Goal: Contribute content

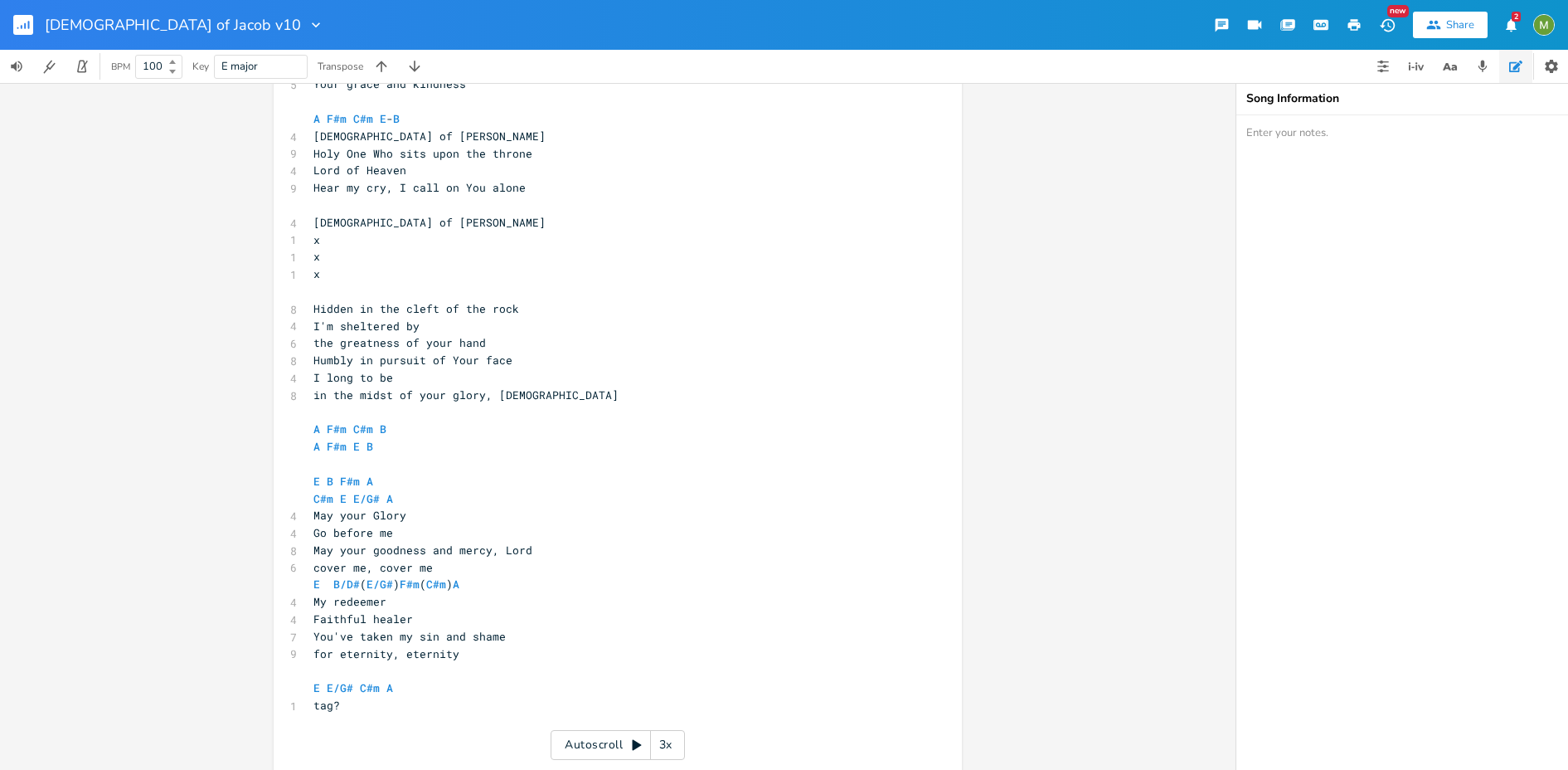
scroll to position [481, 0]
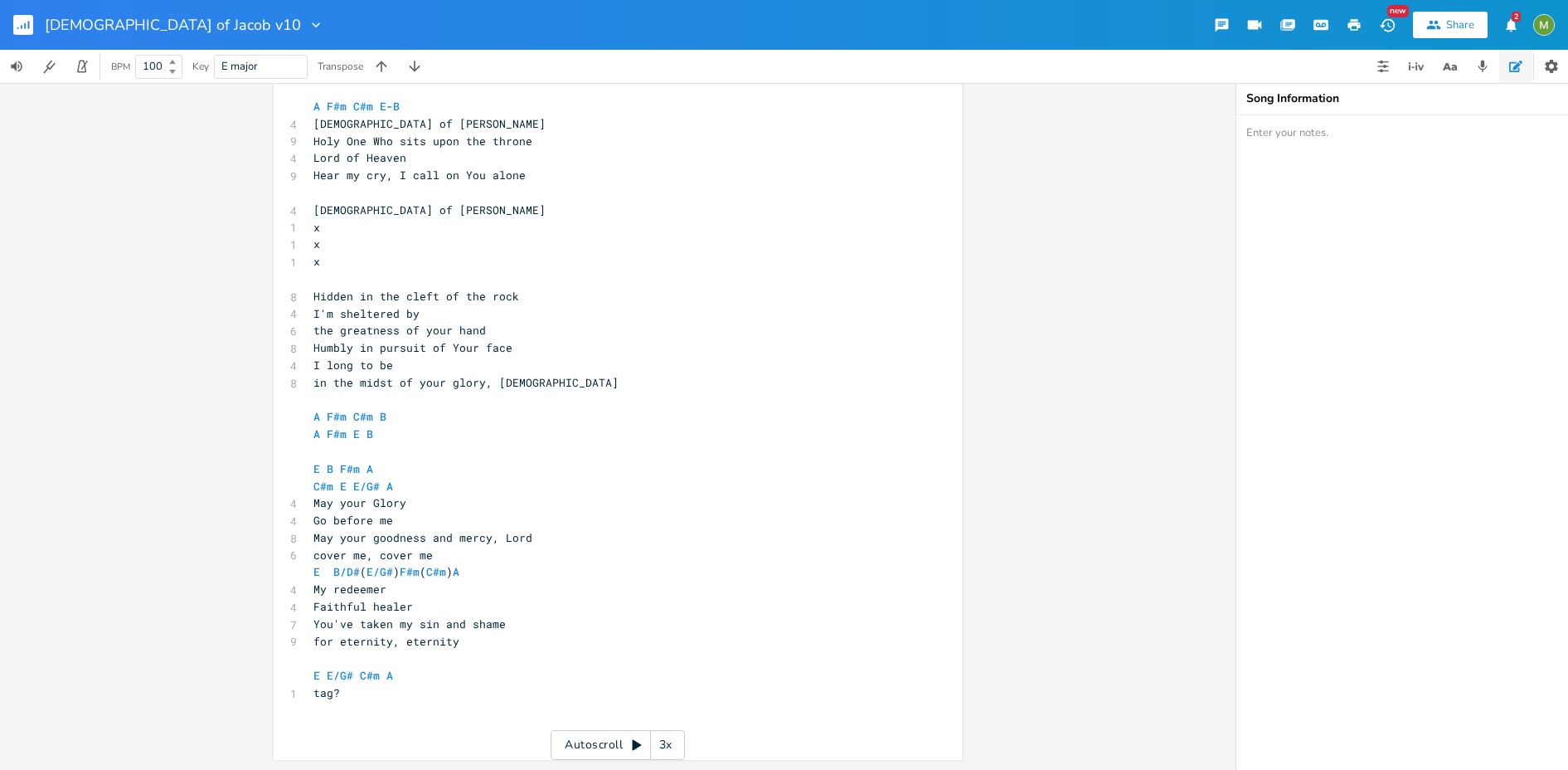
click at [311, 24] on icon "button" at bounding box center [315, 25] width 8 height 5
click at [19, 29] on rect "button" at bounding box center [23, 25] width 20 height 20
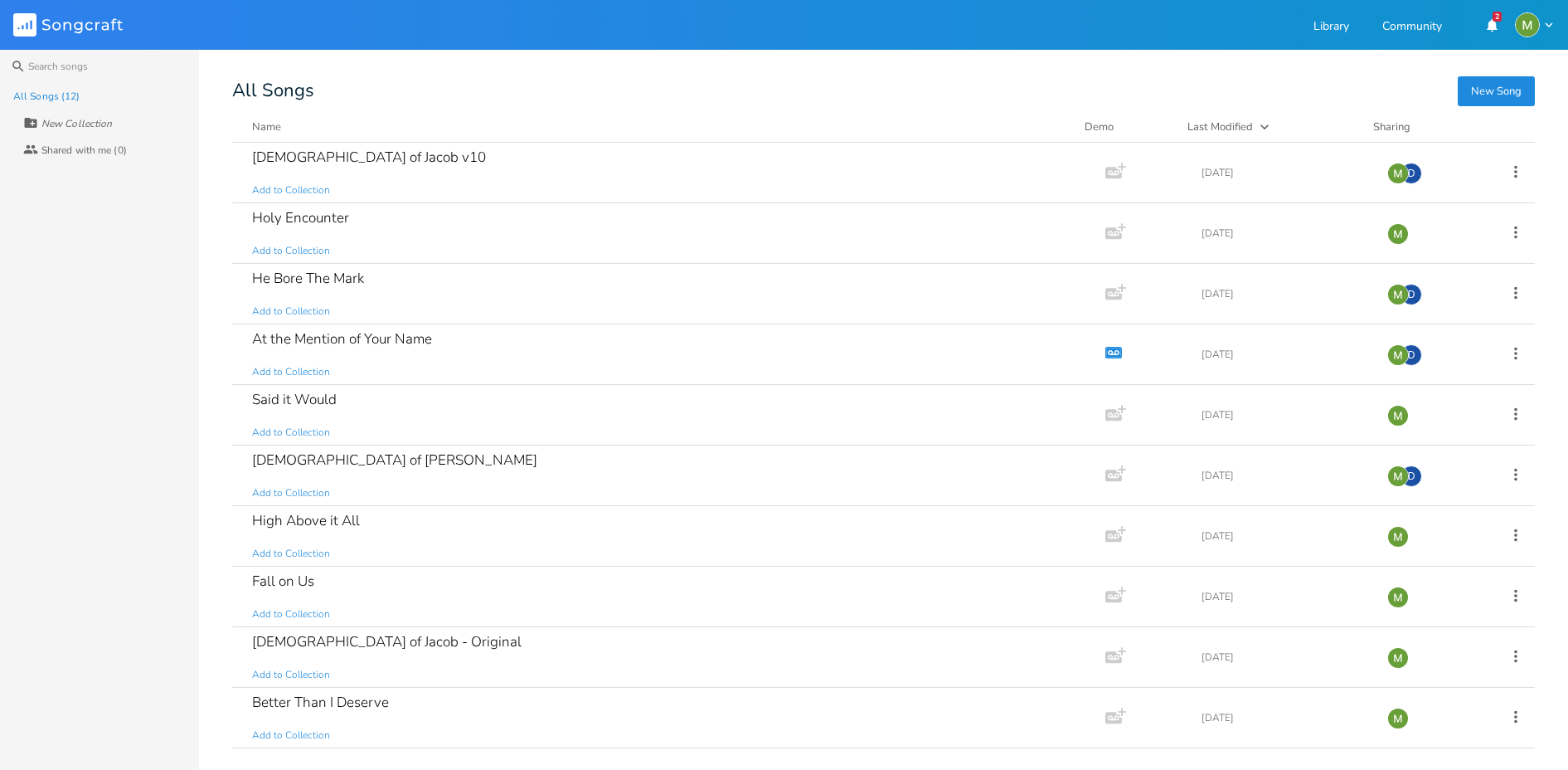
click at [130, 435] on div "All Songs (12) New Collection Collaborators Shared with me (0)" at bounding box center [99, 426] width 199 height 687
click at [309, 162] on div "[DEMOGRAPHIC_DATA] of Jacob v10" at bounding box center [369, 158] width 234 height 14
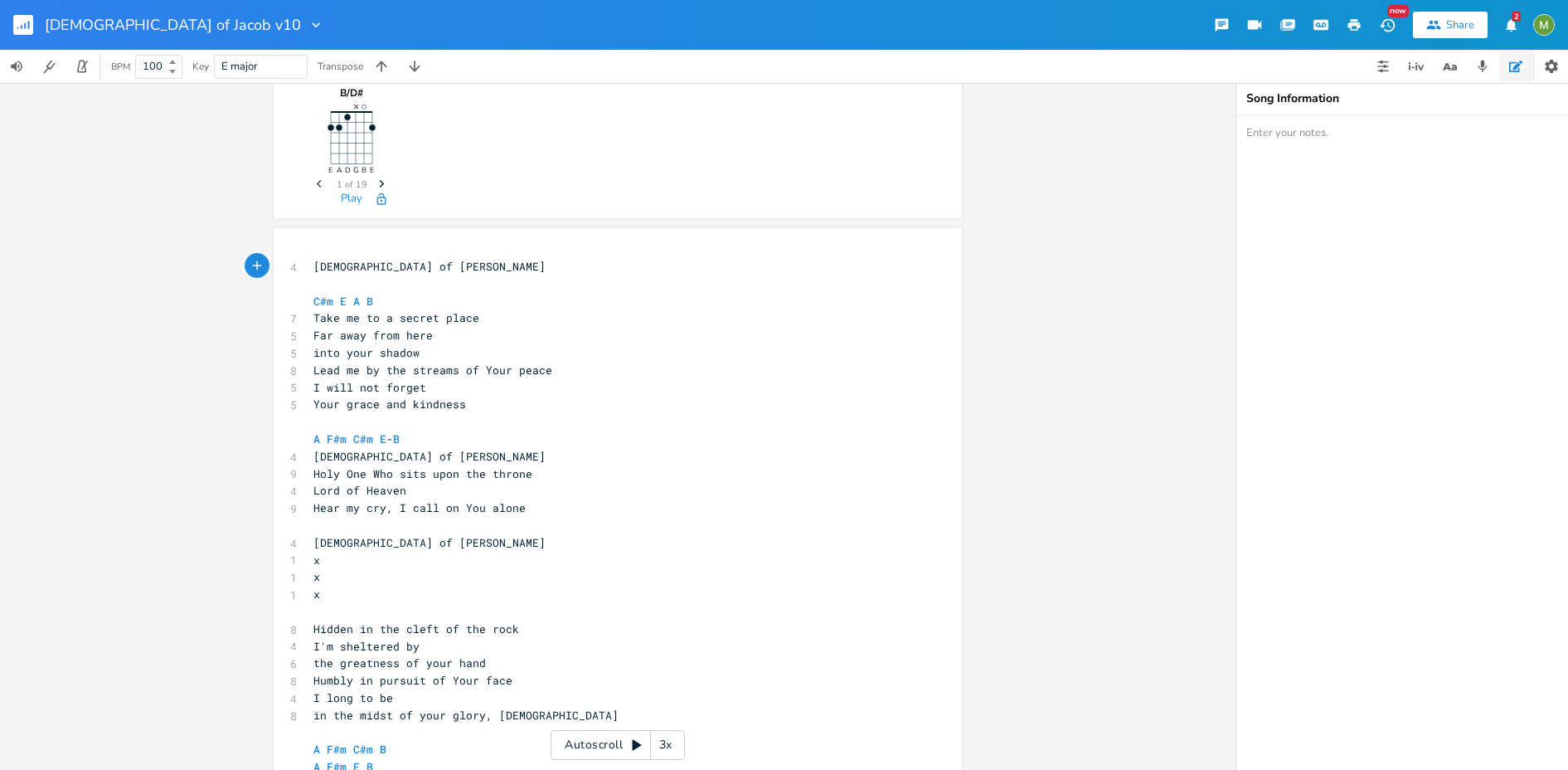
scroll to position [481, 0]
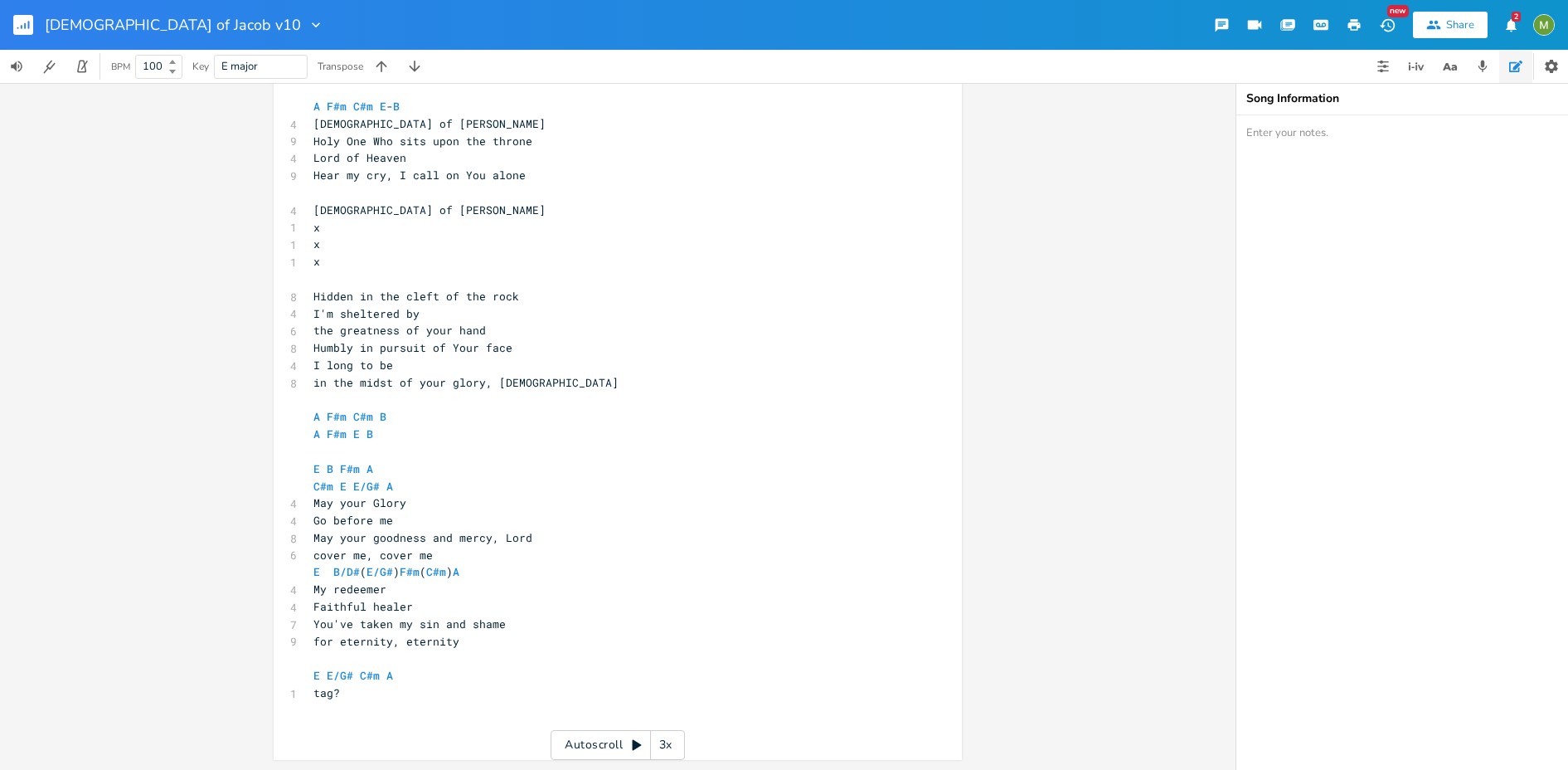
click at [398, 488] on pre "C#m E E/G# A" at bounding box center [609, 486] width 599 height 17
type textarea "May your Glory"
drag, startPoint x: 310, startPoint y: 506, endPoint x: 430, endPoint y: 510, distance: 120.1
click at [431, 510] on pre "May your Glory" at bounding box center [609, 502] width 599 height 17
click at [378, 521] on span "Go before me" at bounding box center [353, 520] width 80 height 15
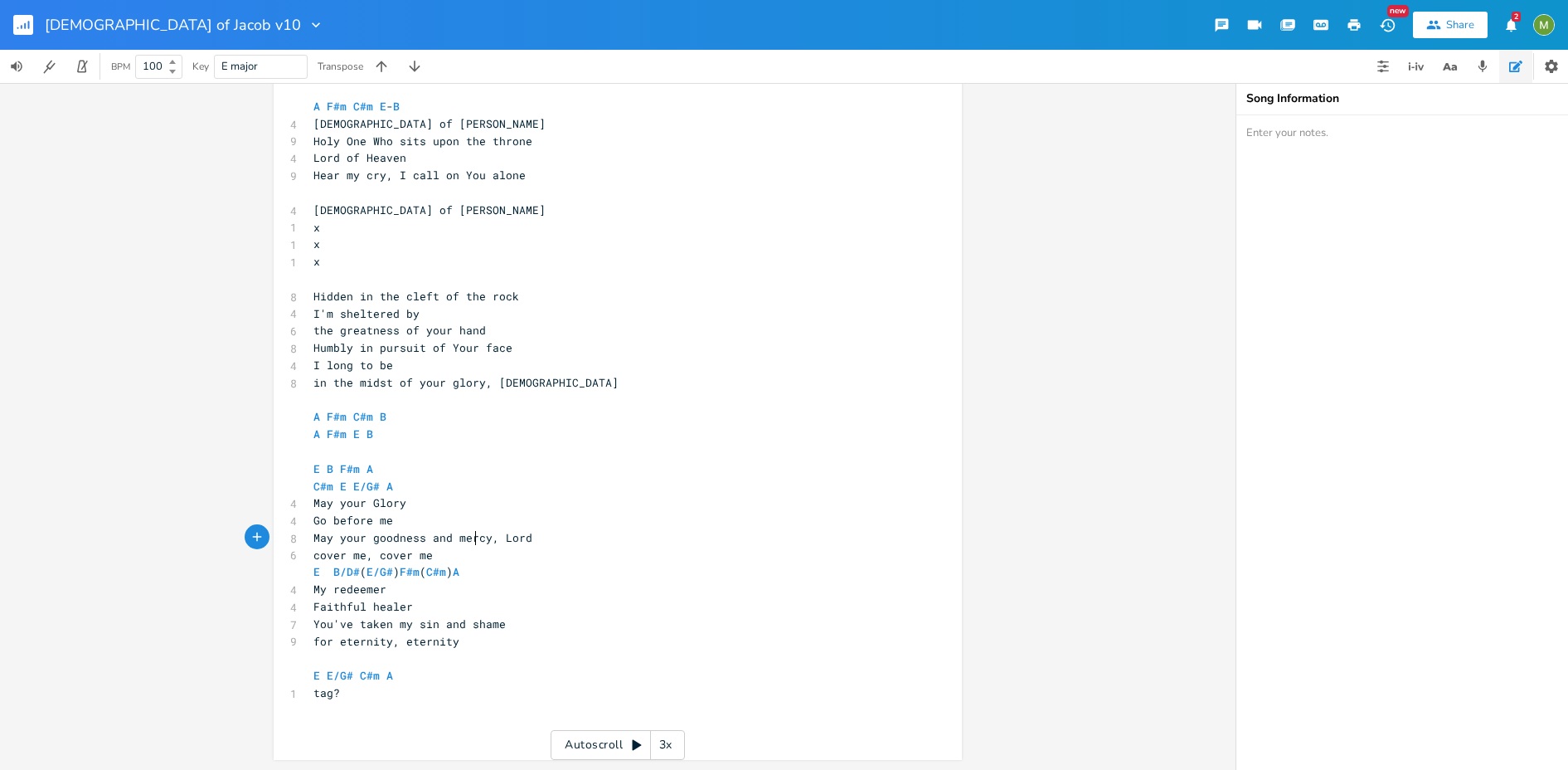
click at [469, 537] on span "May your goodness and mercy, Lord" at bounding box center [422, 537] width 219 height 15
click at [419, 708] on pre "​" at bounding box center [609, 710] width 599 height 17
click at [396, 739] on div "x 4 [DEMOGRAPHIC_DATA] of [PERSON_NAME] ​ C#m E A B 7 Take me to a secret place…" at bounding box center [609, 330] width 599 height 817
click at [361, 733] on pre "​" at bounding box center [609, 727] width 599 height 17
click at [345, 730] on pre "​" at bounding box center [609, 727] width 599 height 17
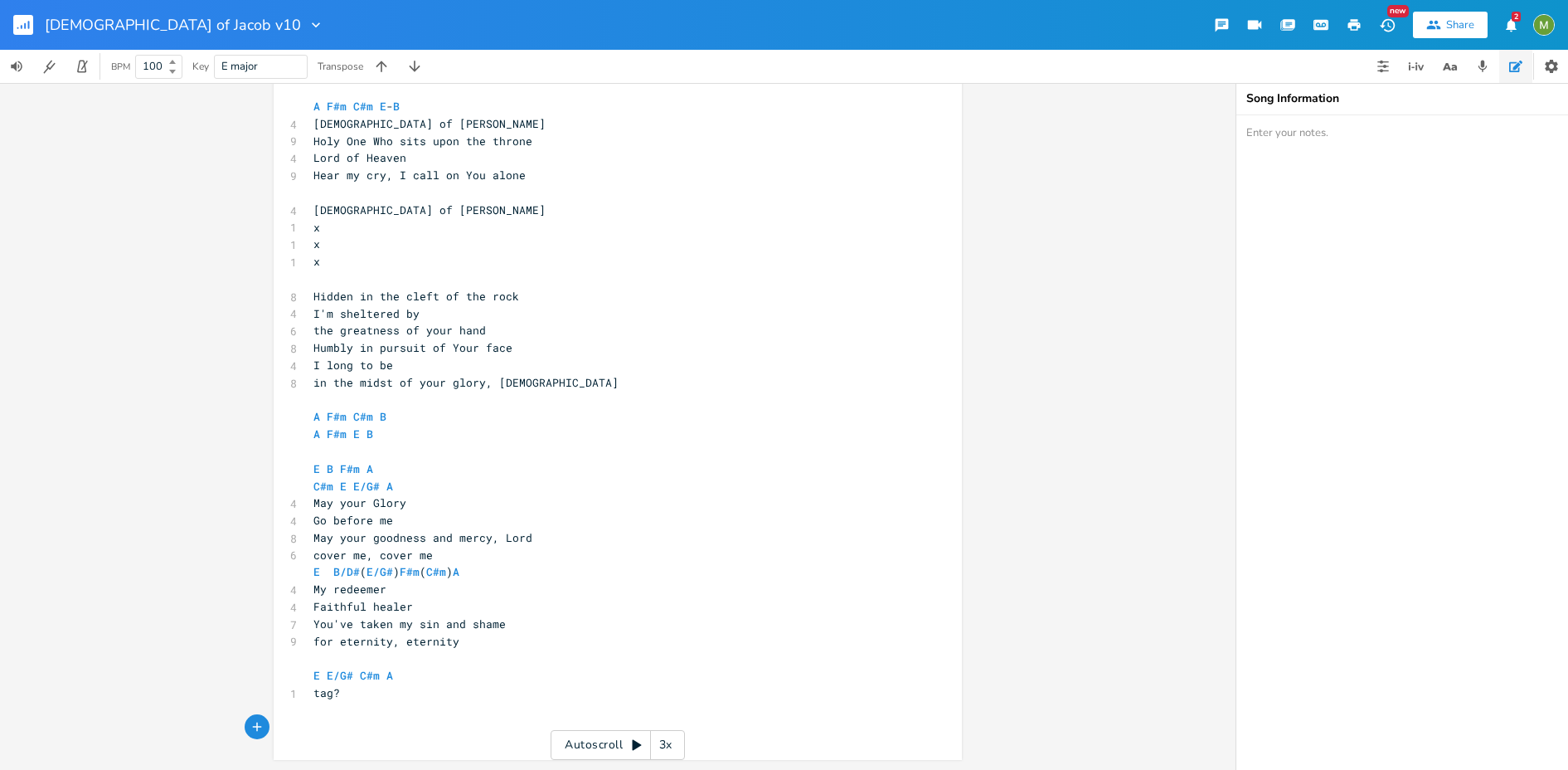
click at [330, 710] on pre "​" at bounding box center [609, 710] width 599 height 17
click at [327, 751] on div "x 4 [DEMOGRAPHIC_DATA] of [PERSON_NAME] ​ C#m E A B 7 Take me to a secret place…" at bounding box center [630, 343] width 640 height 843
click at [326, 732] on pre "​" at bounding box center [609, 727] width 599 height 17
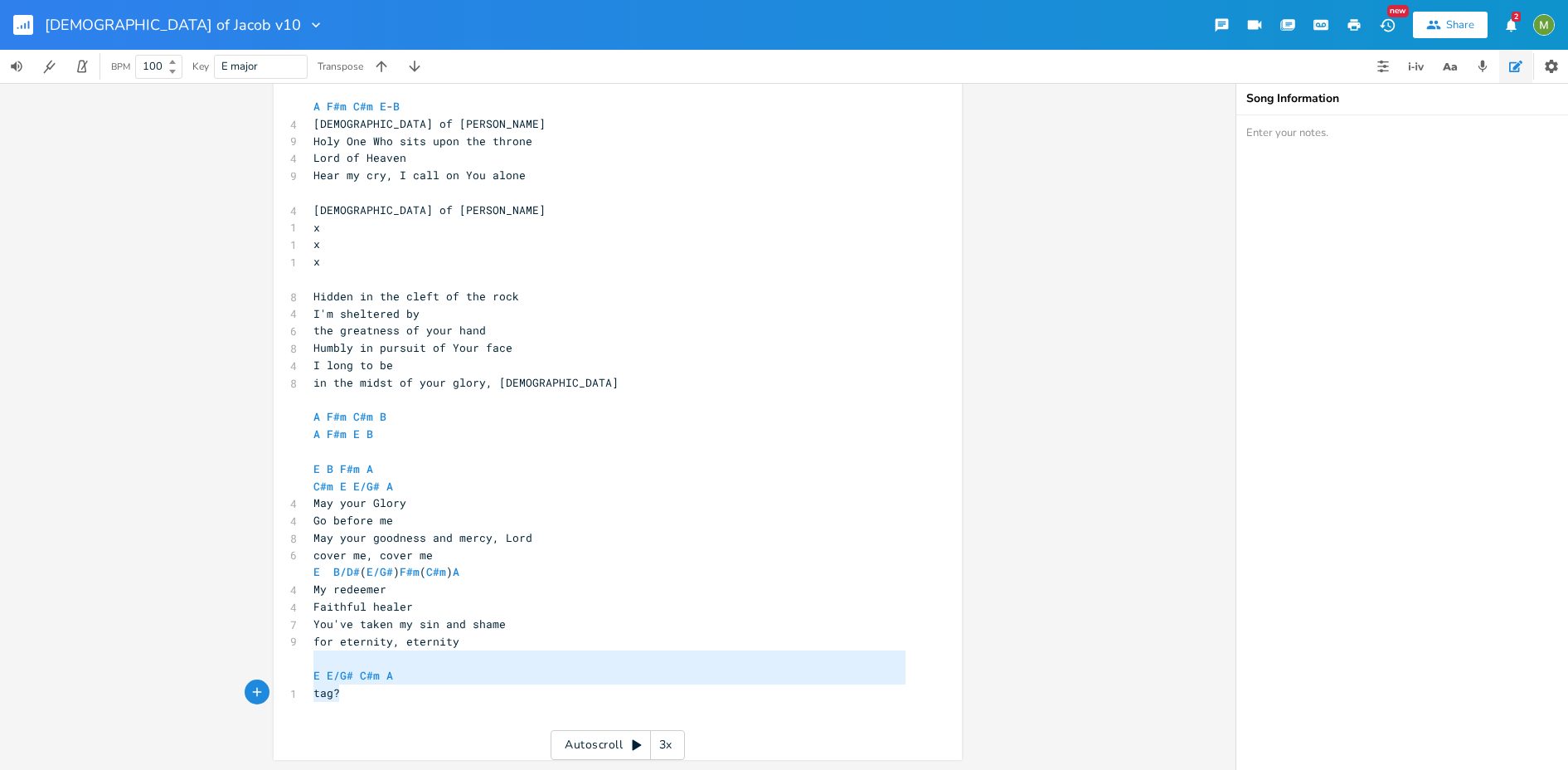
type textarea "E E/G# C#m A tag?"
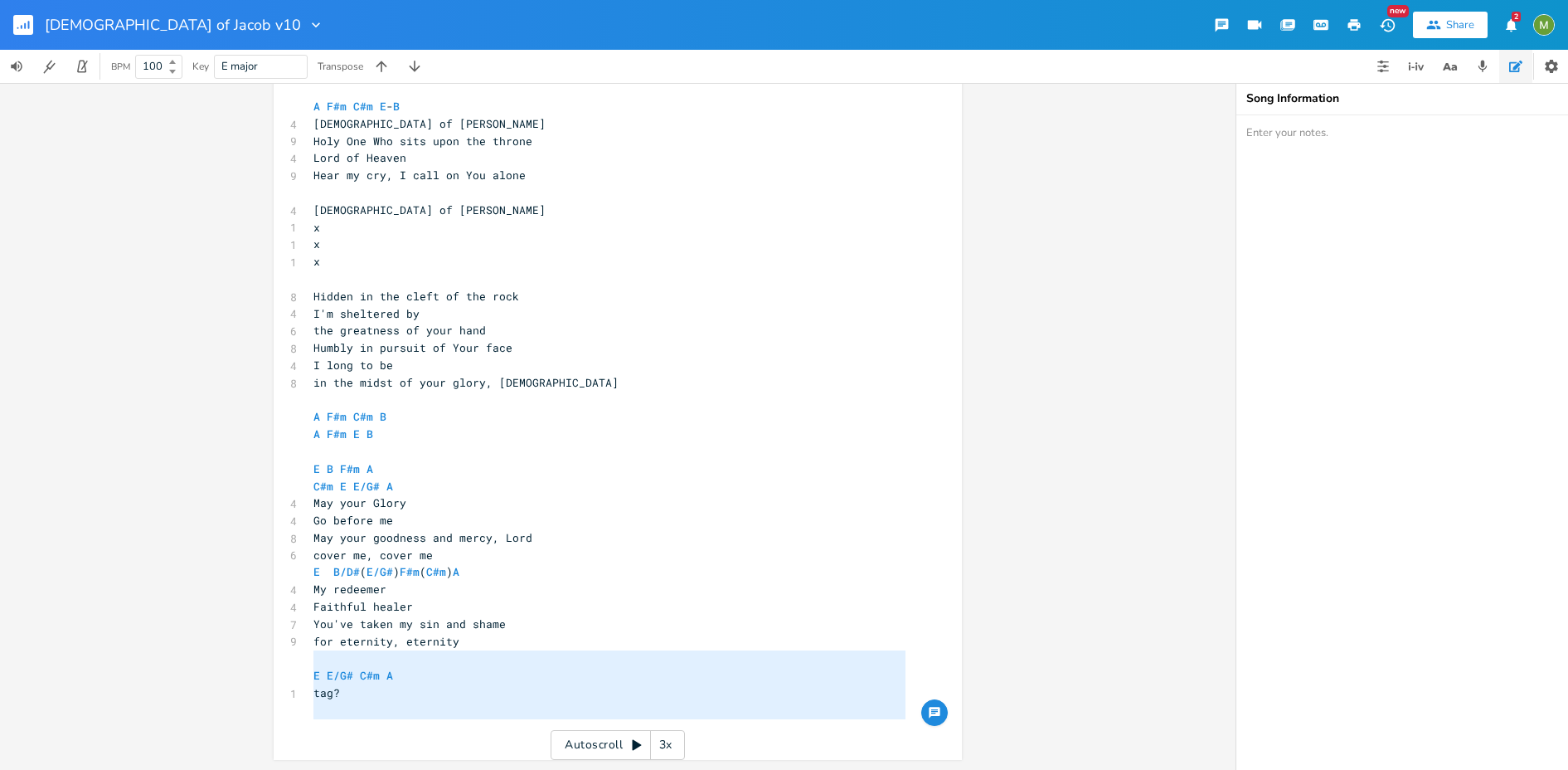
drag, startPoint x: 337, startPoint y: 657, endPoint x: 347, endPoint y: 738, distance: 81.6
click at [347, 738] on div "x 4 [DEMOGRAPHIC_DATA] of [PERSON_NAME] ​ C#m E A B 7 Take me to a secret place…" at bounding box center [609, 330] width 599 height 817
click at [343, 725] on pre "​" at bounding box center [609, 727] width 599 height 17
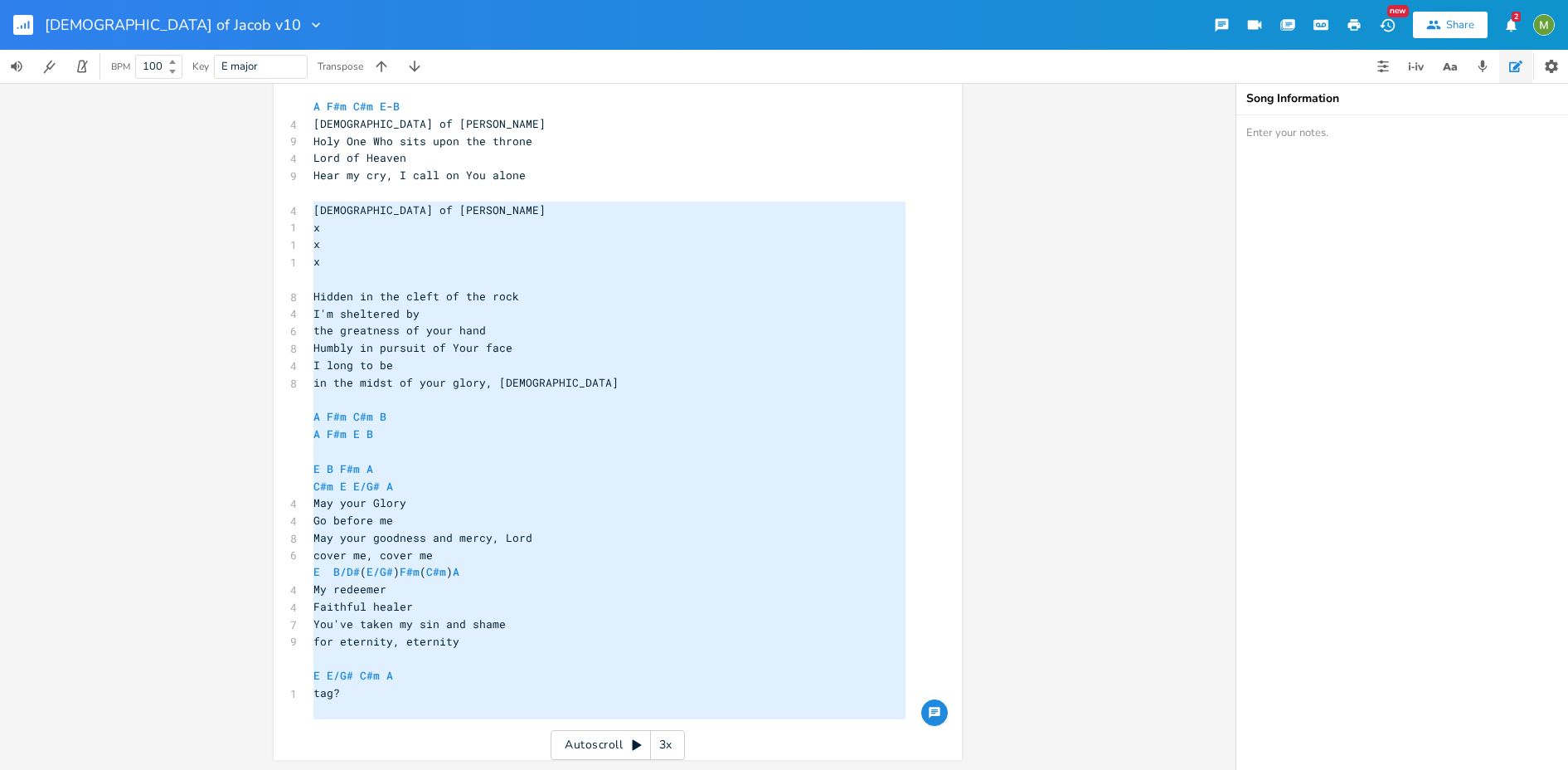
type textarea "[DEMOGRAPHIC_DATA] of Jacob x x x Hidden in the cleft of the rock I'm sheltered…"
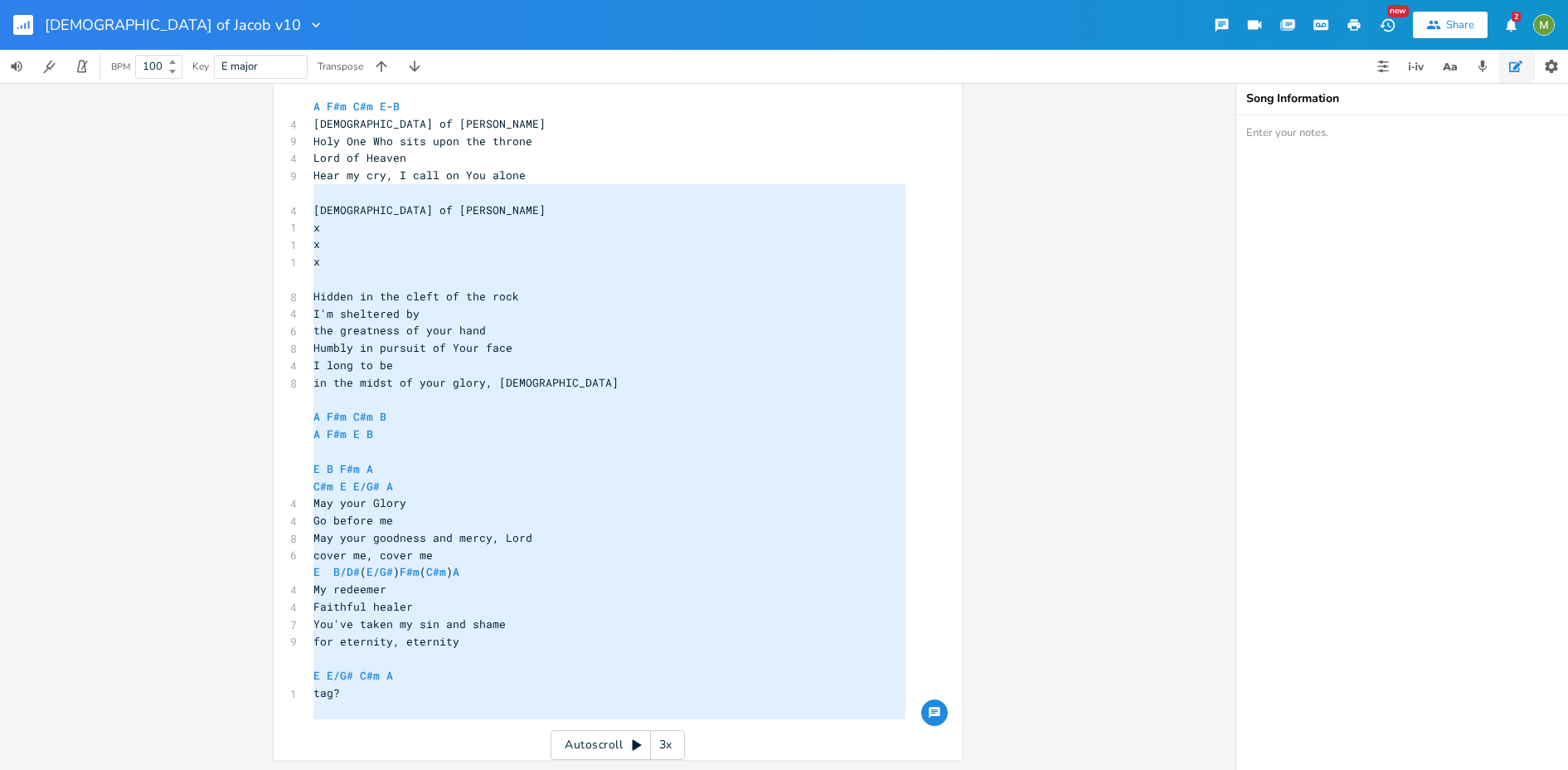
drag, startPoint x: 334, startPoint y: 736, endPoint x: 308, endPoint y: 186, distance: 550.6
click at [311, 186] on div "4 [DEMOGRAPHIC_DATA] of [PERSON_NAME] ​ C#m E A B 7 Take me to a secret place 5…" at bounding box center [609, 330] width 599 height 810
click at [313, 186] on span "​" at bounding box center [313, 192] width 0 height 15
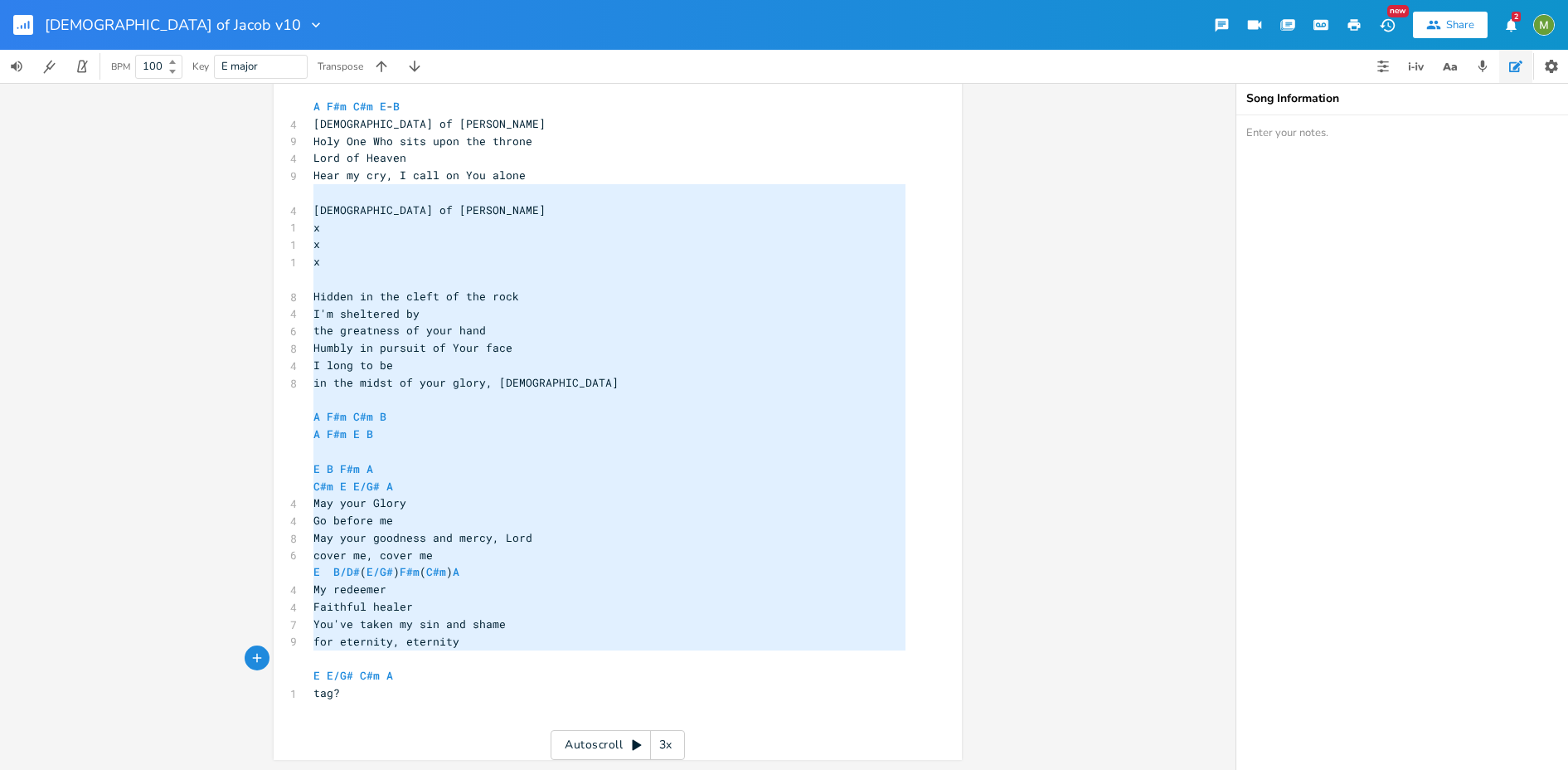
type textarea "[DEMOGRAPHIC_DATA] of Jacob x x x Hidden in the cleft of the rock I'm sheltered…"
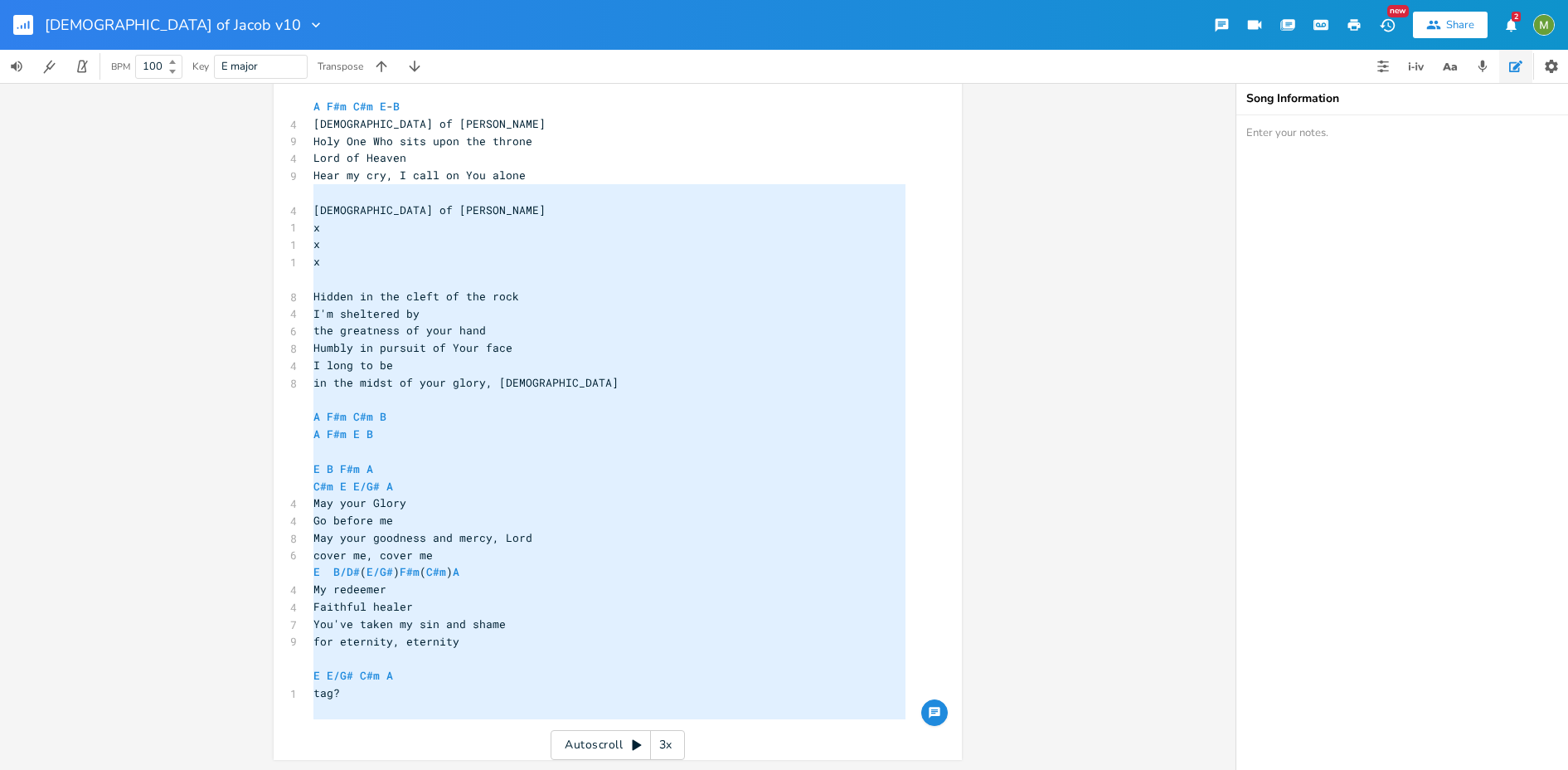
drag, startPoint x: 309, startPoint y: 186, endPoint x: 399, endPoint y: 728, distance: 549.4
click at [399, 728] on div "4 [DEMOGRAPHIC_DATA] of [PERSON_NAME] ​ C#m E A B 7 Take me to a secret place 5…" at bounding box center [609, 330] width 599 height 810
click at [390, 729] on pre "​" at bounding box center [609, 727] width 599 height 17
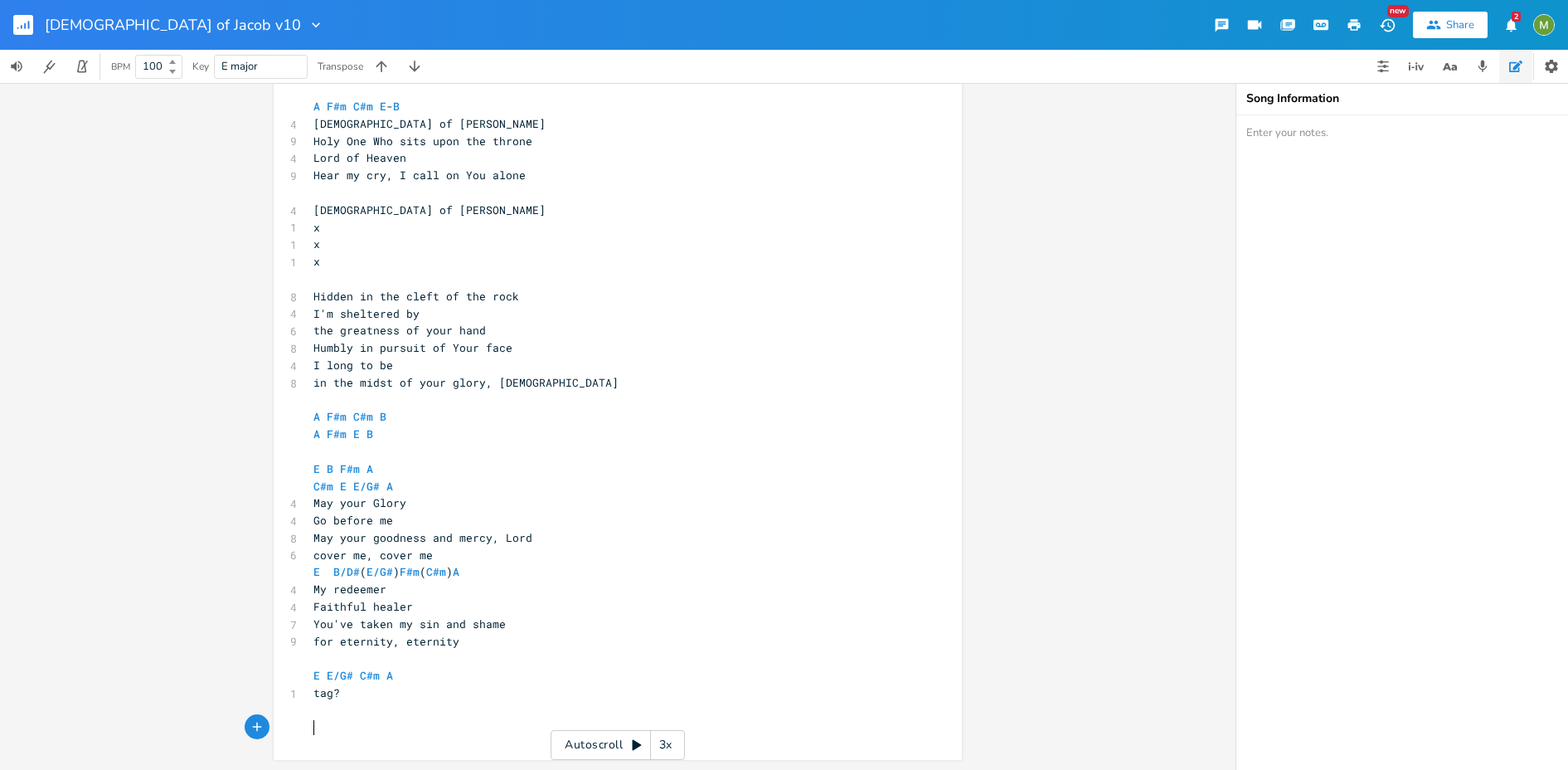
scroll to position [481, 0]
